Goal: Information Seeking & Learning: Learn about a topic

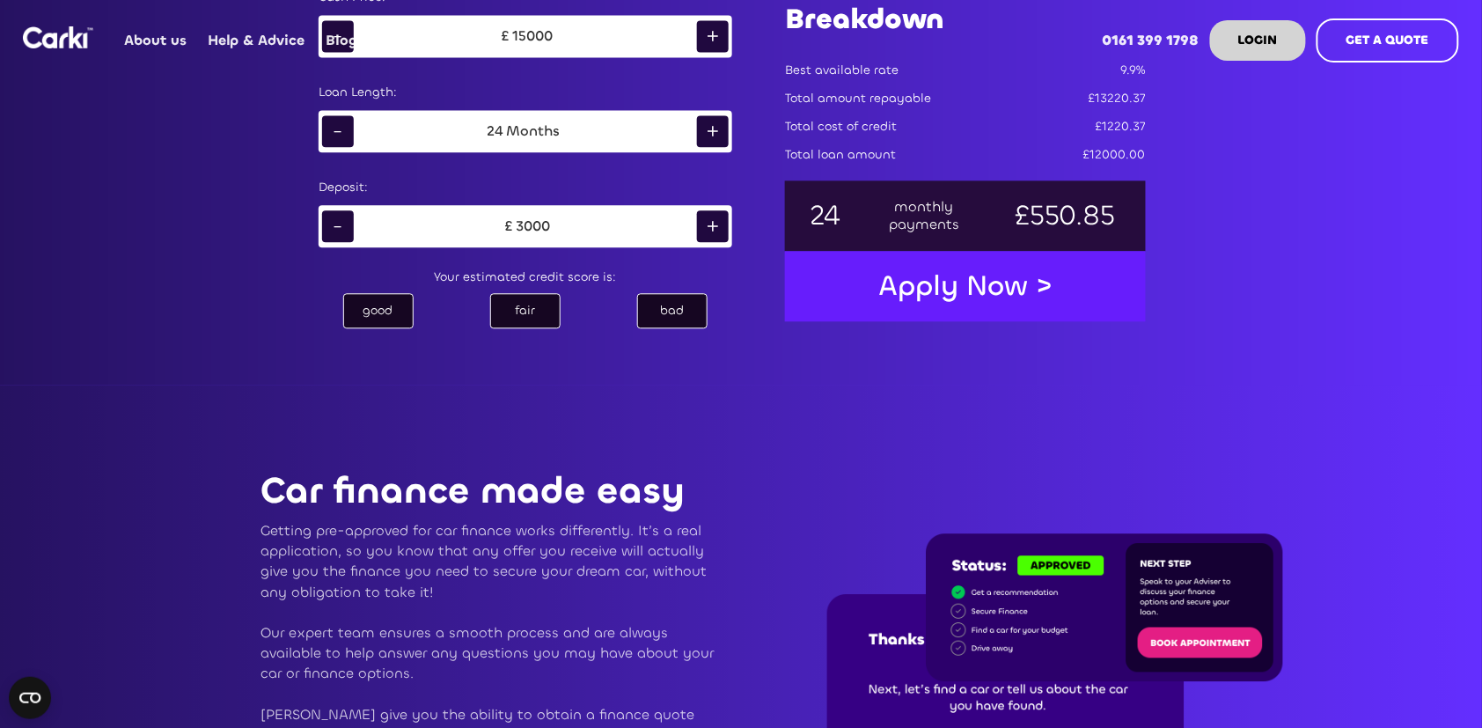
scroll to position [952, 0]
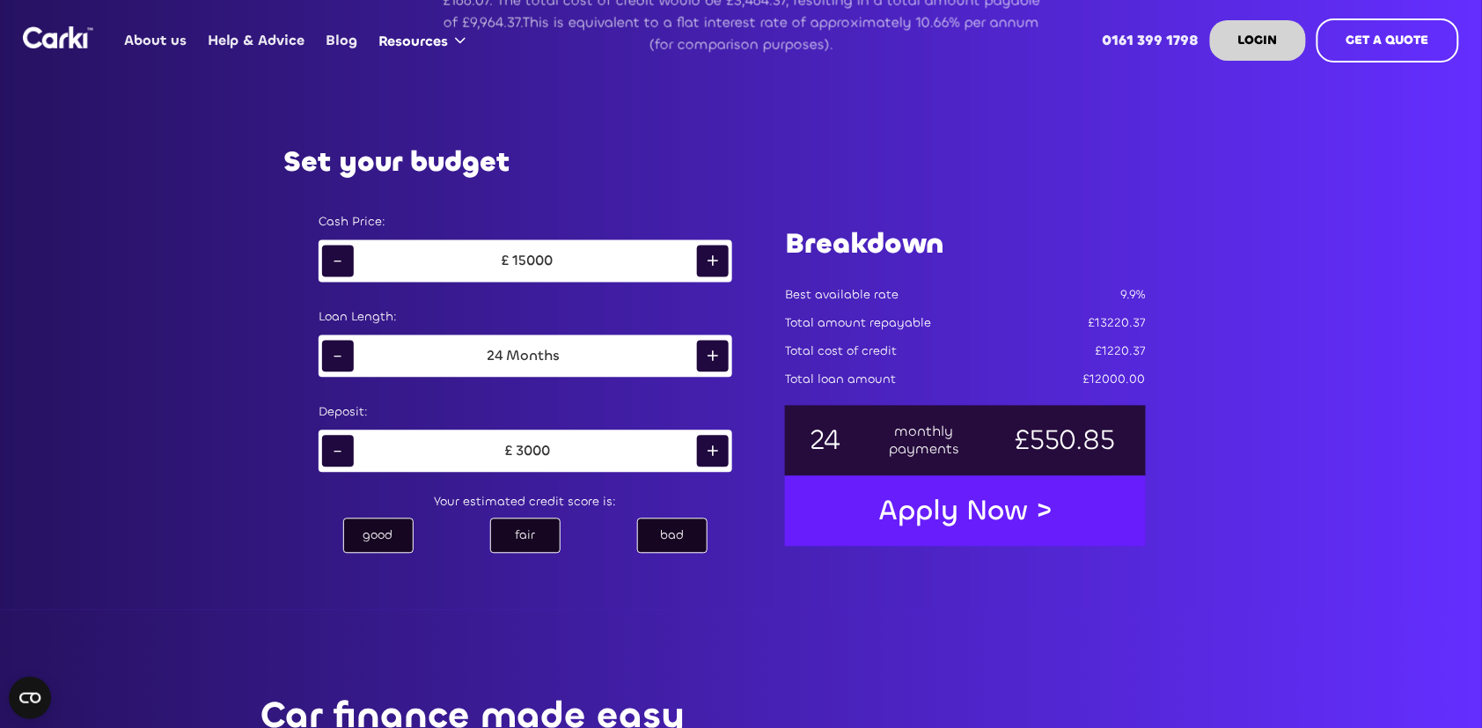
click at [535, 256] on div "15000" at bounding box center [533, 262] width 40 height 18
click at [343, 260] on div "-" at bounding box center [338, 262] width 32 height 32
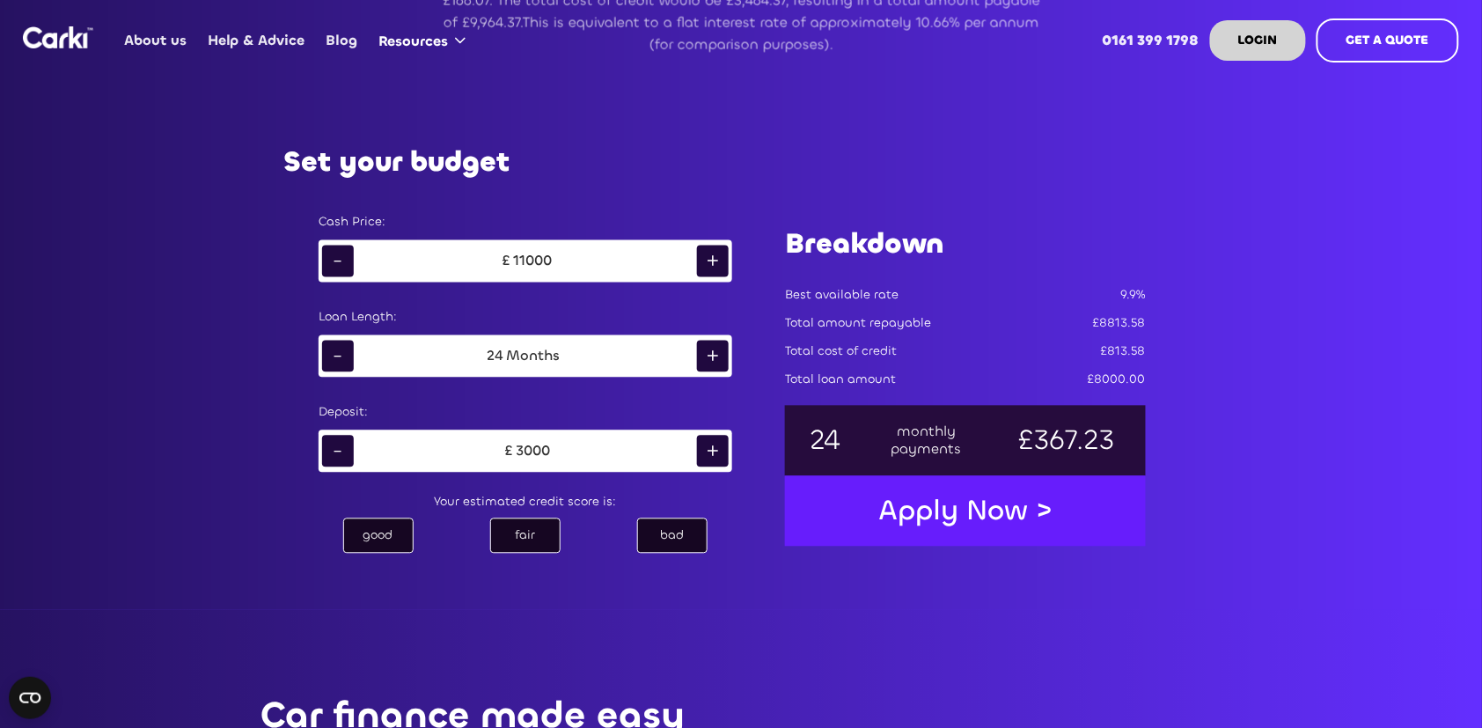
click at [343, 260] on div "-" at bounding box center [338, 262] width 32 height 32
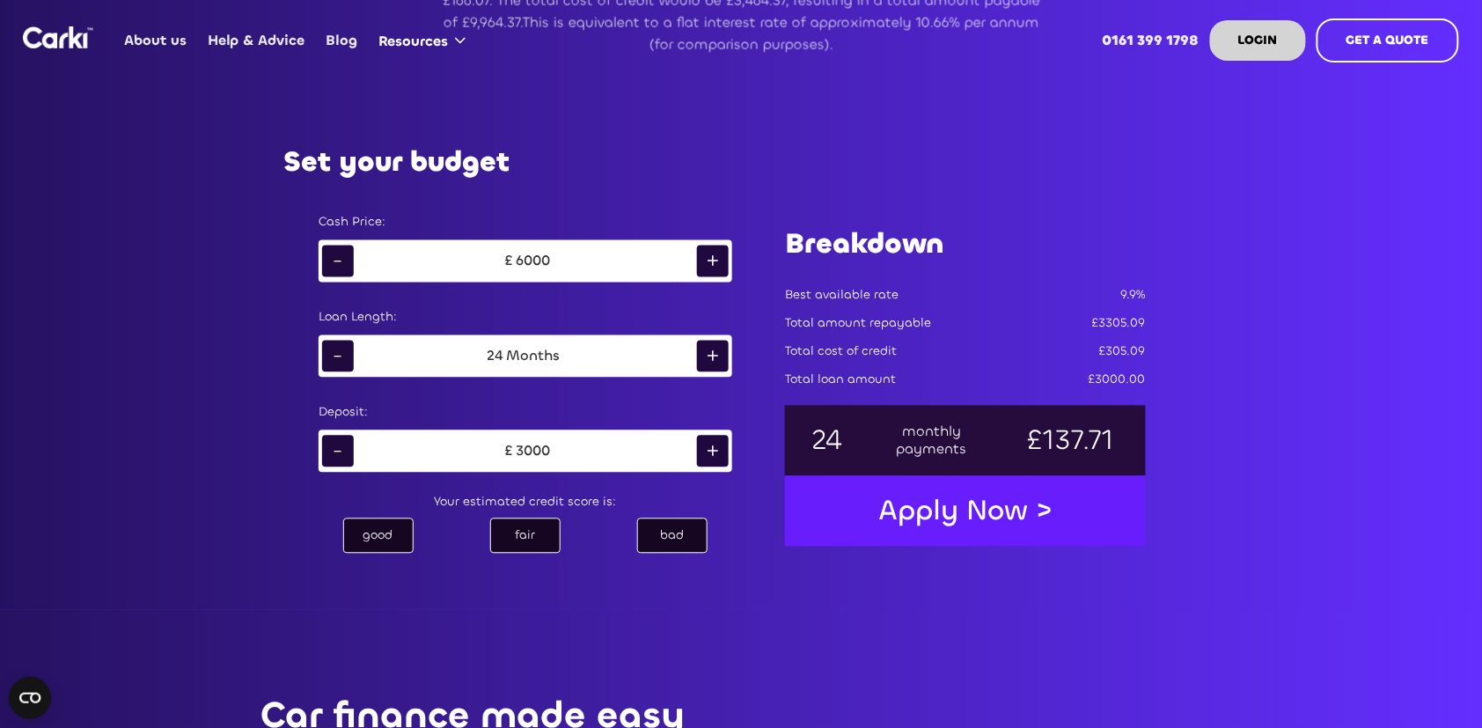
click at [343, 260] on div "-" at bounding box center [338, 262] width 32 height 32
click at [536, 257] on div "5000" at bounding box center [533, 262] width 34 height 18
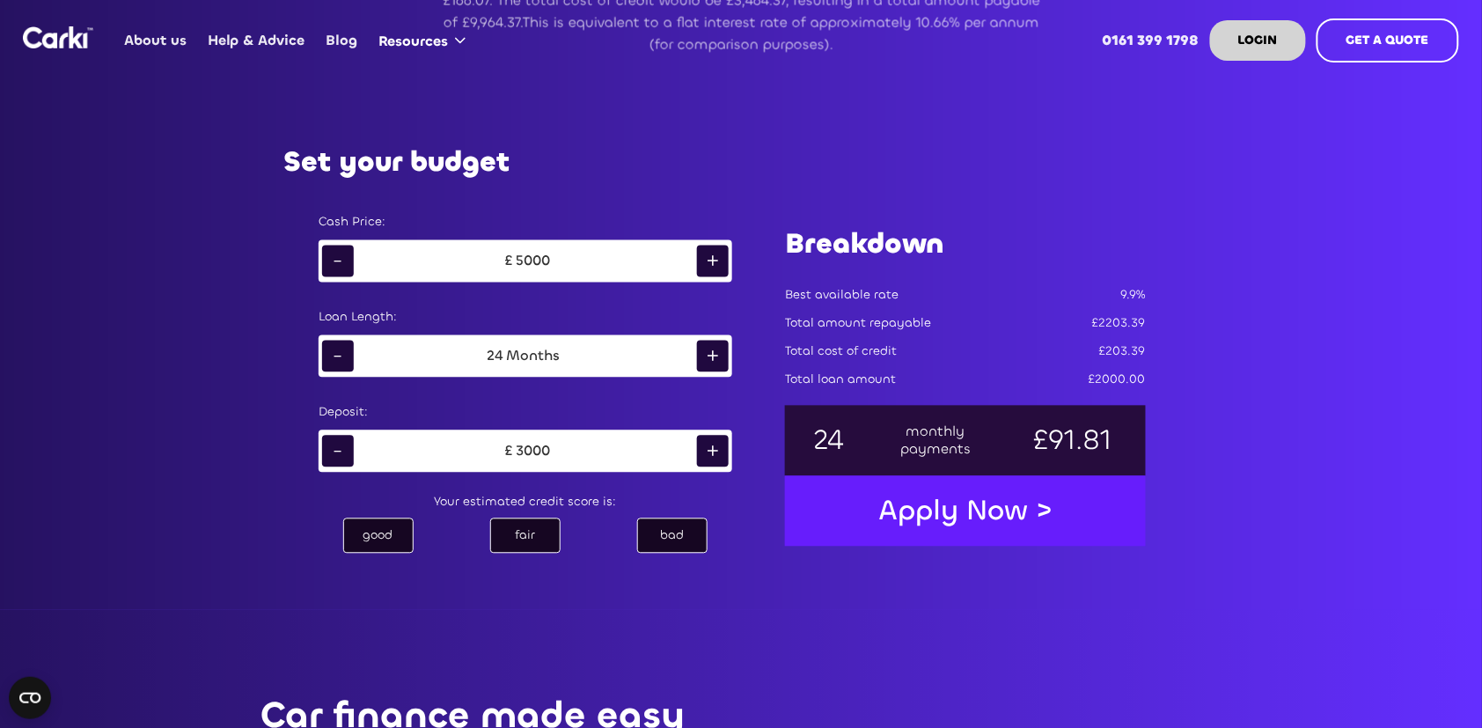
click at [526, 262] on div "5000" at bounding box center [533, 262] width 34 height 18
click at [536, 260] on div "5000" at bounding box center [533, 262] width 34 height 18
click at [735, 260] on div "Cash Price: - £ 5000 +" at bounding box center [525, 252] width 449 height 95
click at [339, 253] on div "-" at bounding box center [338, 262] width 32 height 32
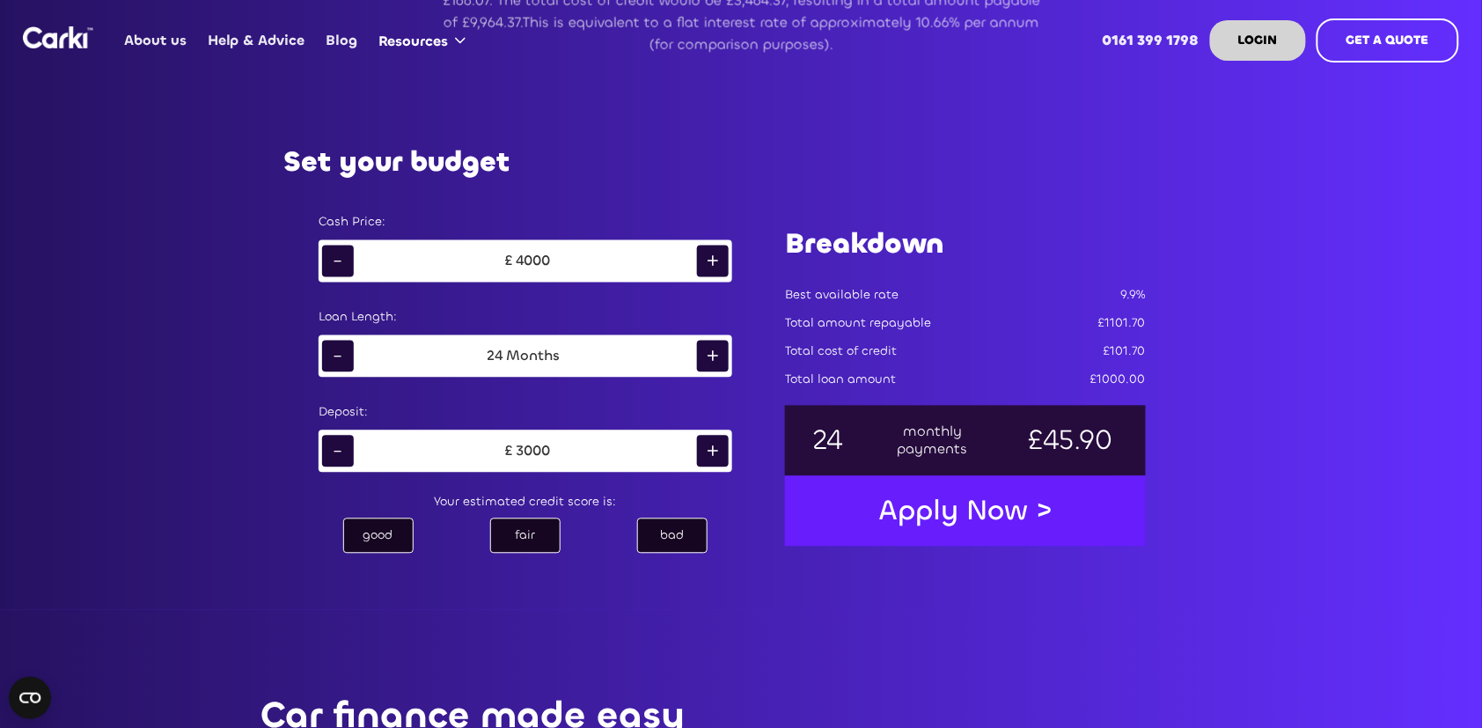
click at [335, 447] on div "-" at bounding box center [338, 452] width 32 height 32
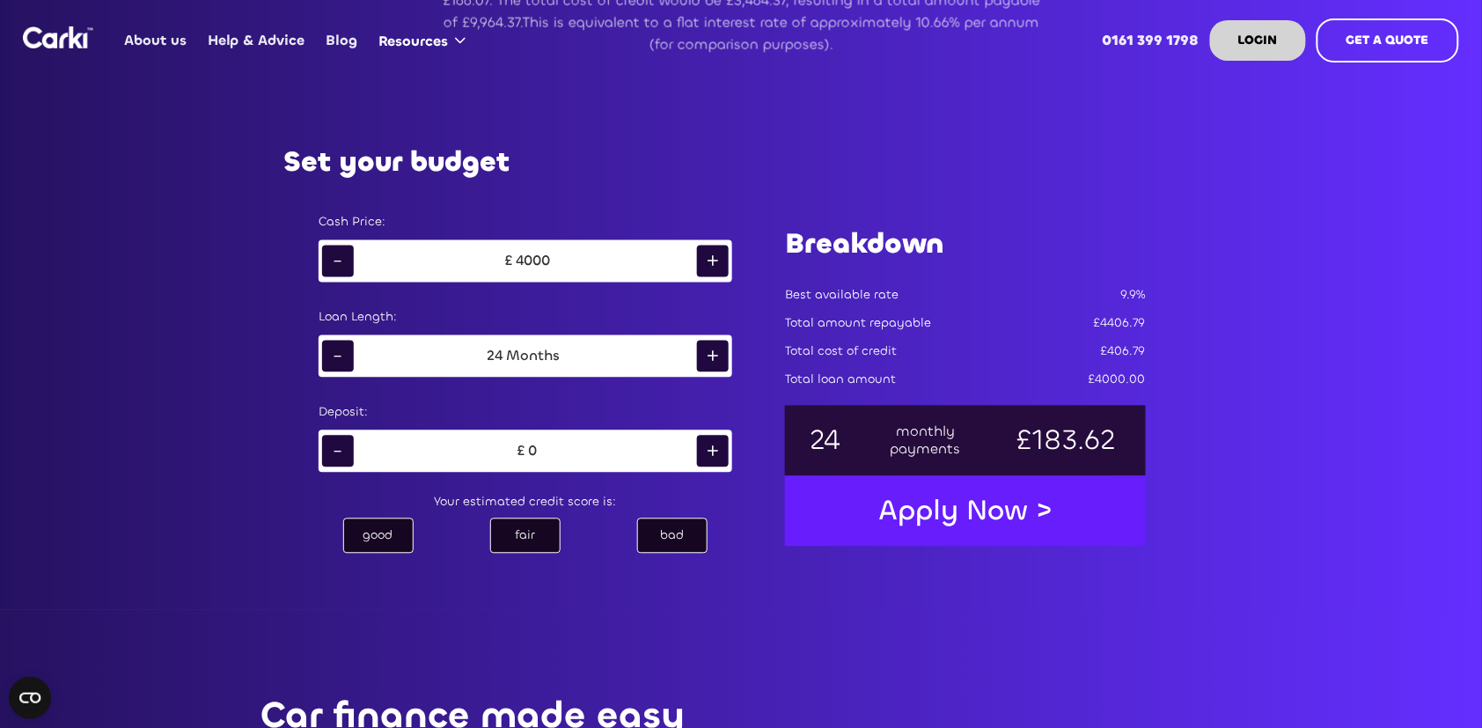
click at [716, 356] on div "+" at bounding box center [713, 357] width 32 height 32
click at [385, 534] on div "good" at bounding box center [378, 535] width 70 height 35
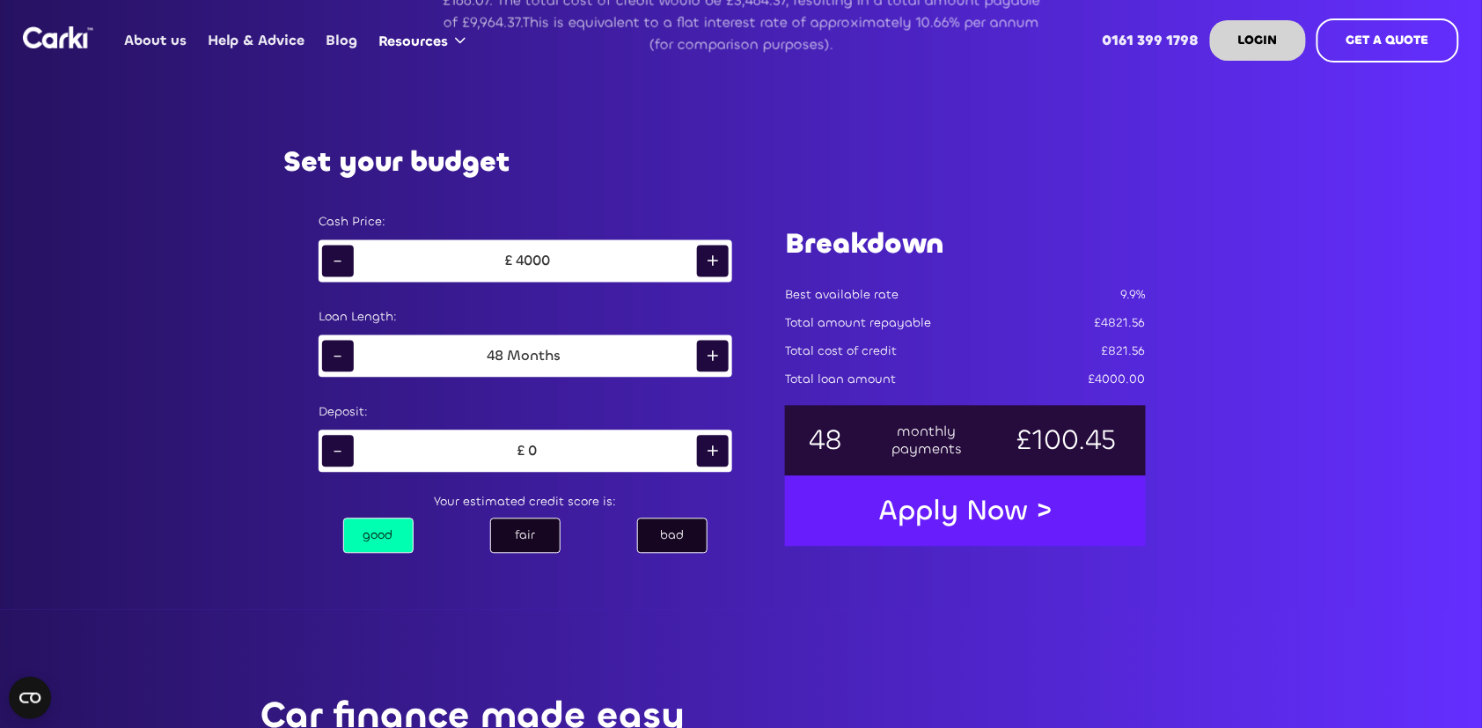
click at [547, 535] on div "fair" at bounding box center [525, 535] width 70 height 35
click at [681, 534] on div "bad" at bounding box center [672, 535] width 70 height 35
